Goal: Check status

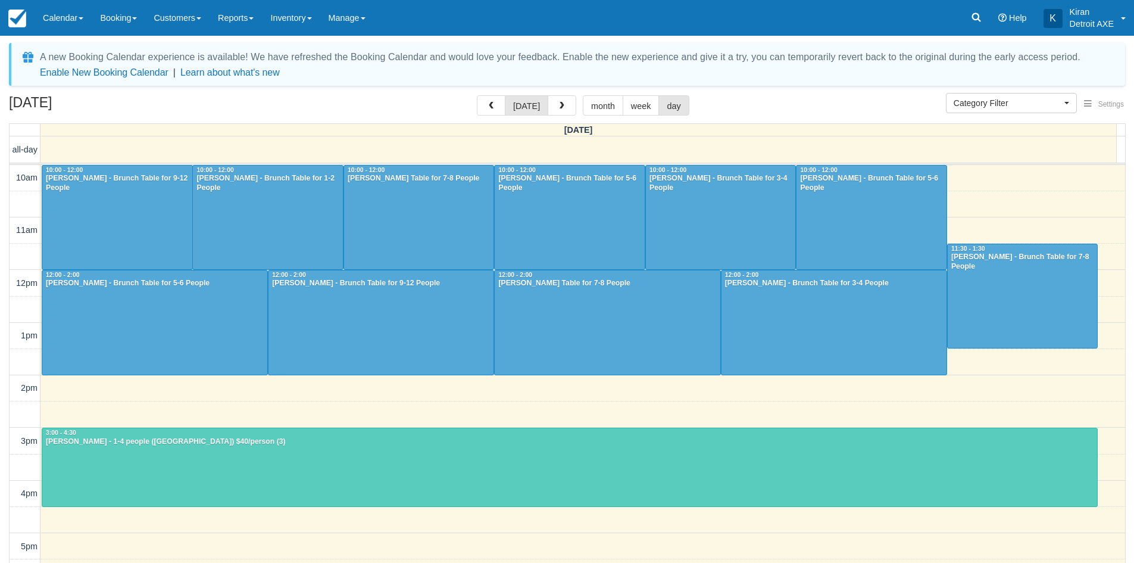
select select
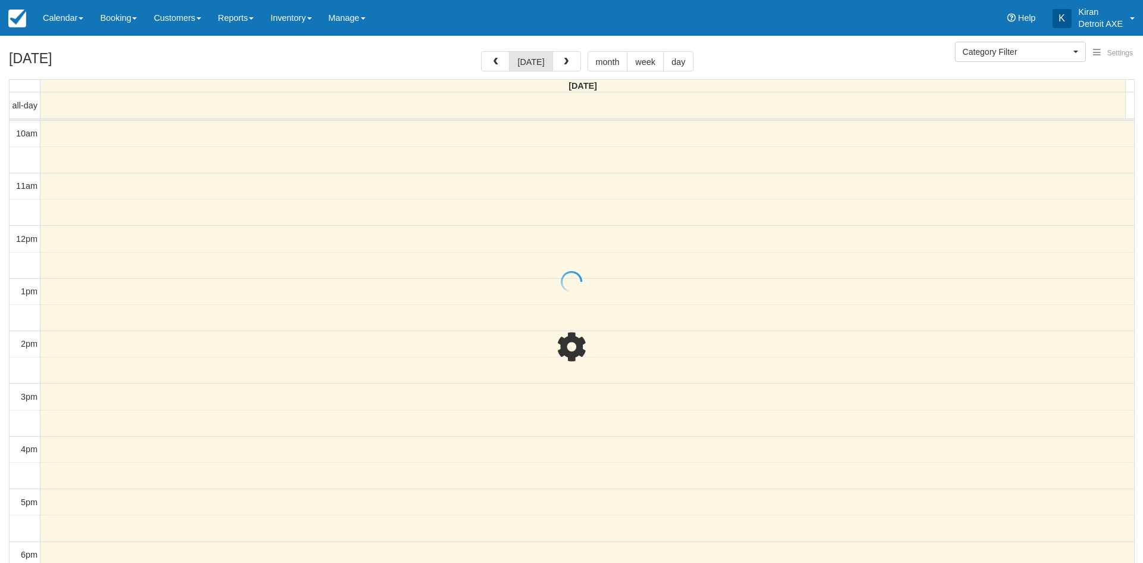
select select
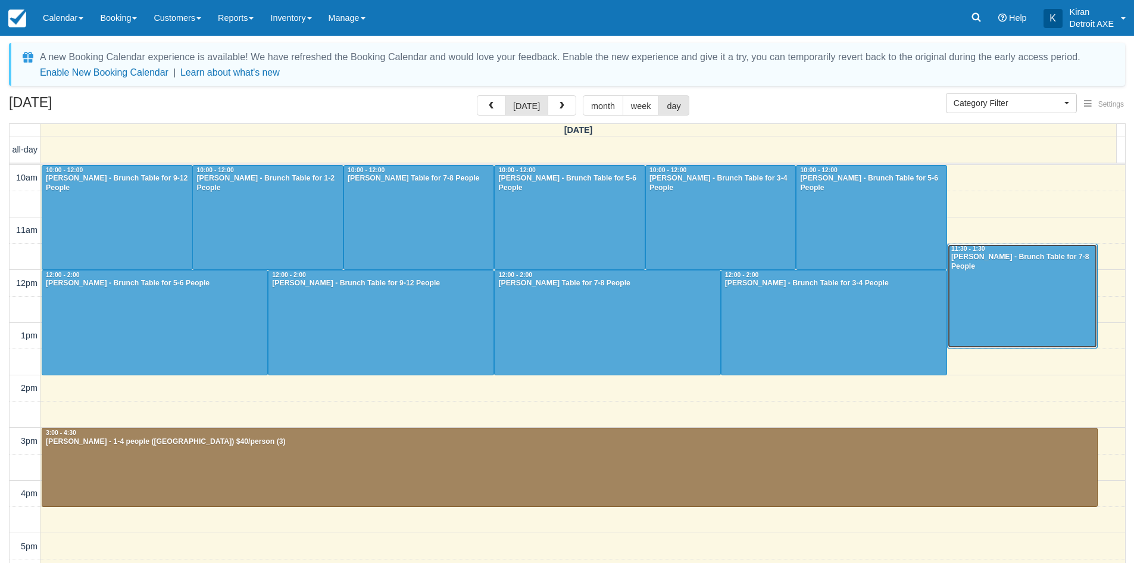
click at [1016, 315] on div at bounding box center [1023, 296] width 150 height 104
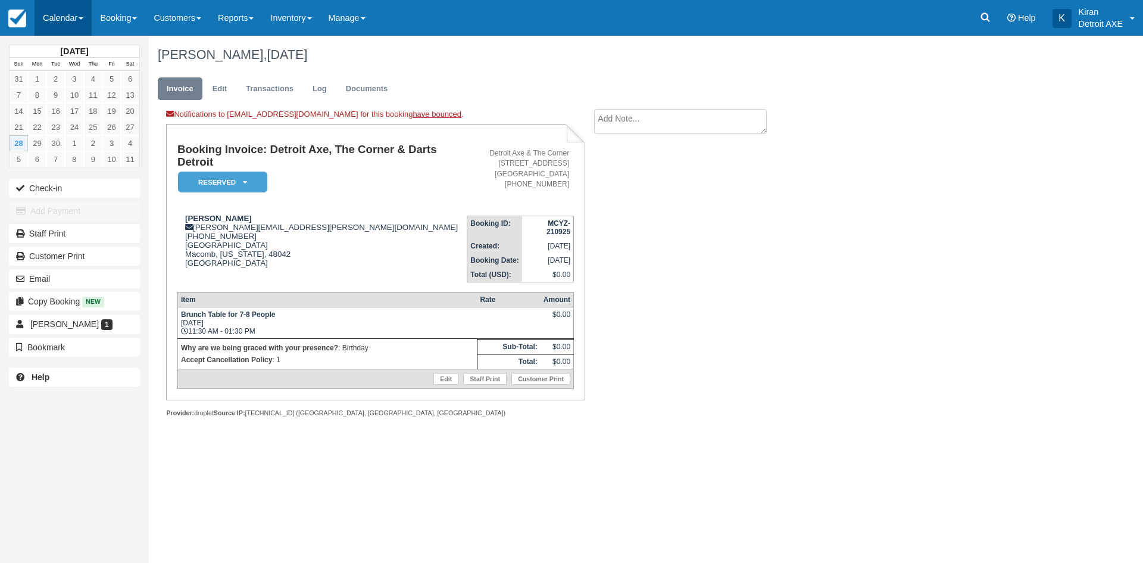
click at [63, 20] on link "Calendar" at bounding box center [63, 18] width 57 height 36
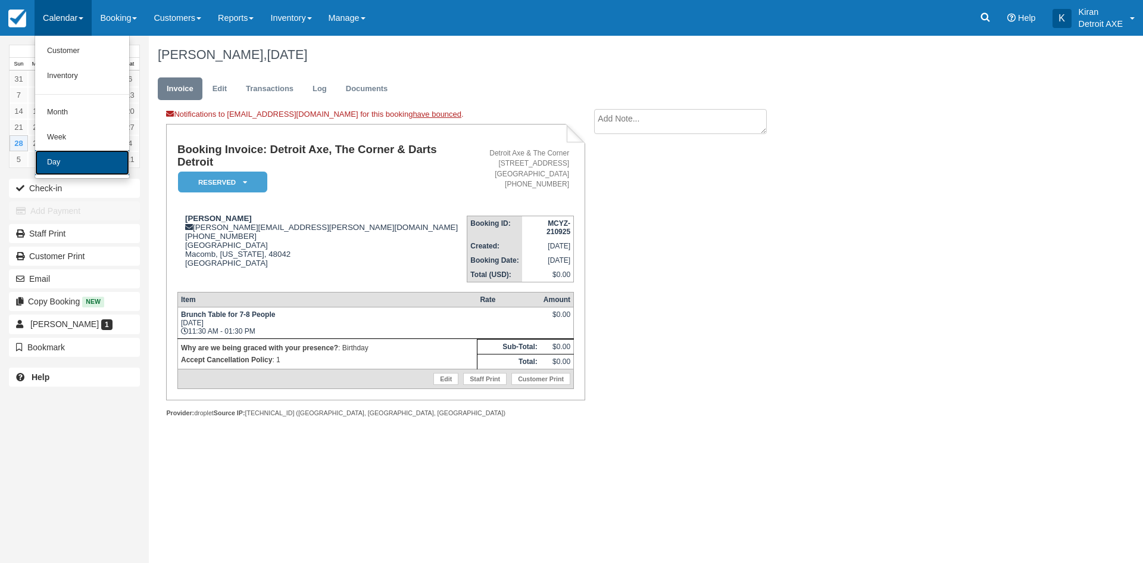
click at [70, 163] on link "Day" at bounding box center [82, 162] width 94 height 25
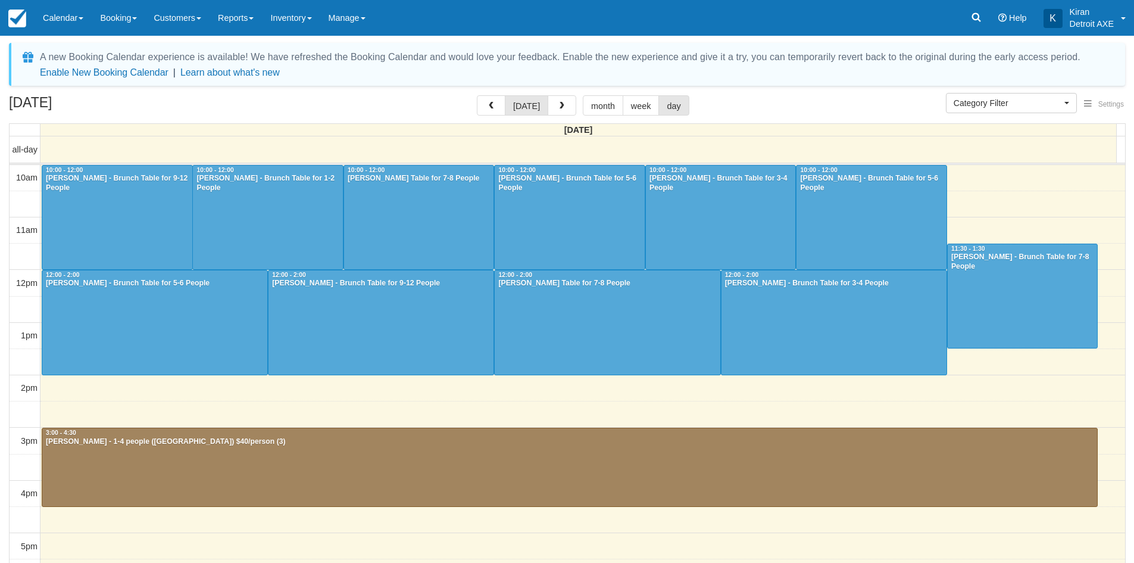
select select
